Goal: Task Accomplishment & Management: Use online tool/utility

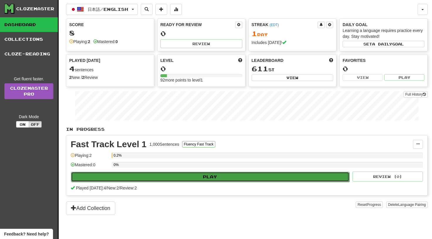
click at [162, 179] on button "Play" at bounding box center [210, 177] width 278 height 10
select select "**"
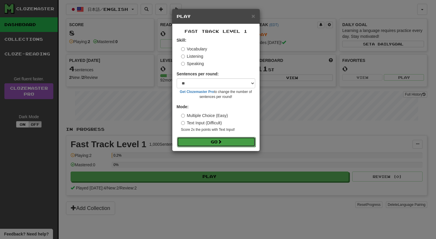
click at [202, 140] on button "Go" at bounding box center [216, 142] width 79 height 10
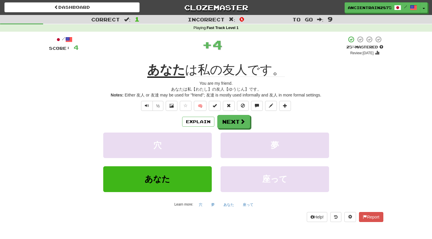
click at [57, 116] on div "Explain Next" at bounding box center [216, 121] width 334 height 13
click at [225, 125] on button "Next" at bounding box center [234, 121] width 33 height 13
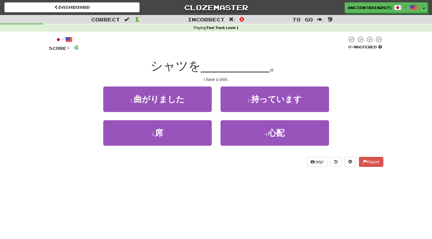
click at [217, 61] on span "__________" at bounding box center [235, 66] width 69 height 14
click at [85, 71] on div "シャツを __________ 。" at bounding box center [216, 66] width 334 height 16
click at [33, 89] on div "Correct : 1 Incorrect : 0 To go : 9 Playing : Fast Track Level 1 / Score: 4 0 %…" at bounding box center [216, 95] width 432 height 160
click at [40, 94] on div "Correct : 1 Incorrect : 0 To go : 9 Playing : Fast Track Level 1 / Score: 4 0 %…" at bounding box center [216, 95] width 432 height 160
